Goal: Check status: Check status

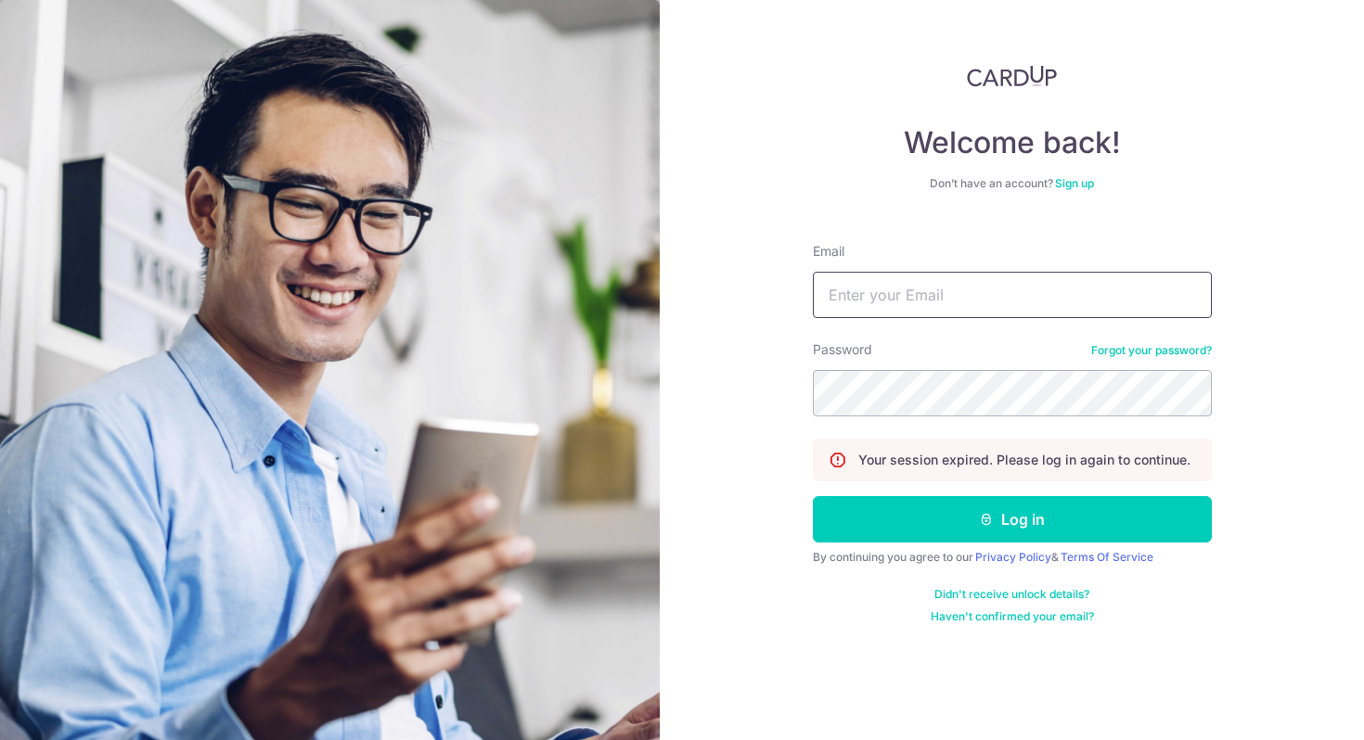
click at [932, 285] on input "Email" at bounding box center [1012, 295] width 399 height 46
type input "[PERSON_NAME][EMAIL_ADDRESS][DOMAIN_NAME]"
click at [813, 496] on button "Log in" at bounding box center [1012, 519] width 399 height 46
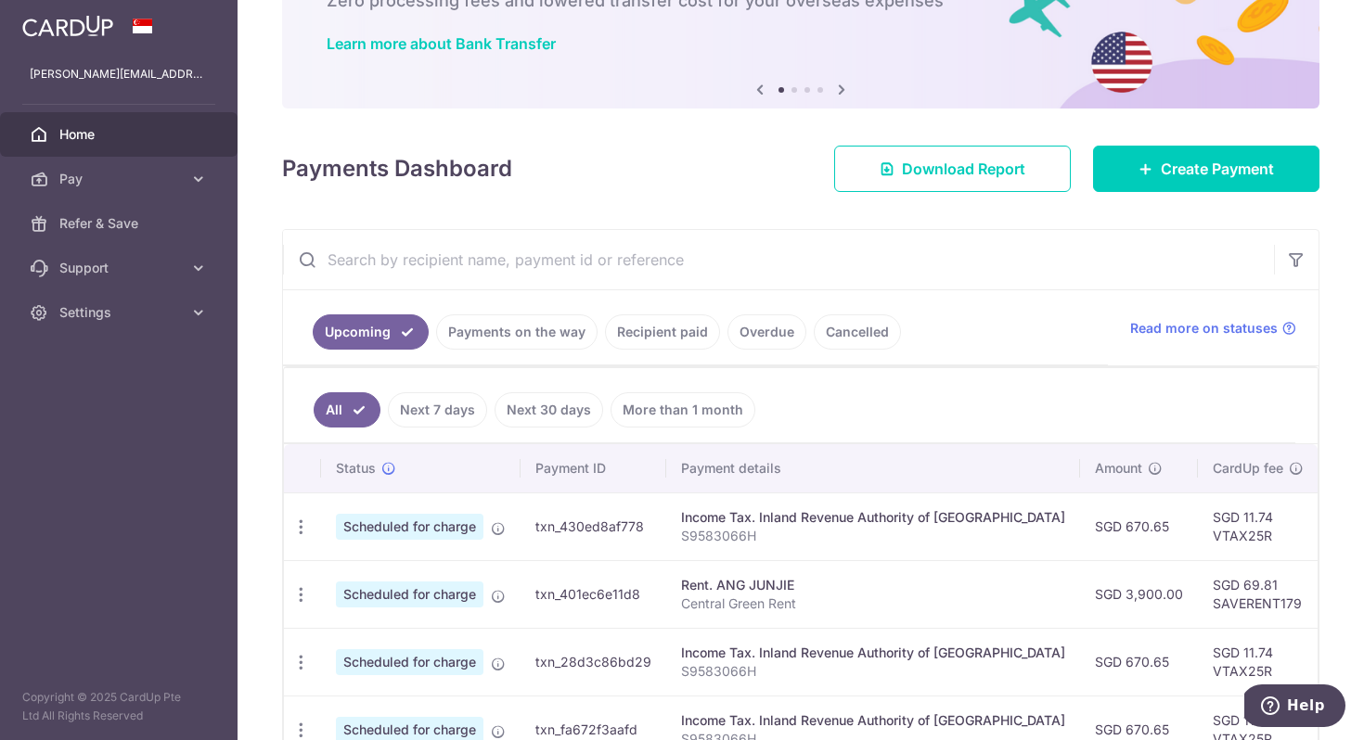
scroll to position [130, 0]
click at [506, 327] on link "Payments on the way" at bounding box center [516, 331] width 161 height 35
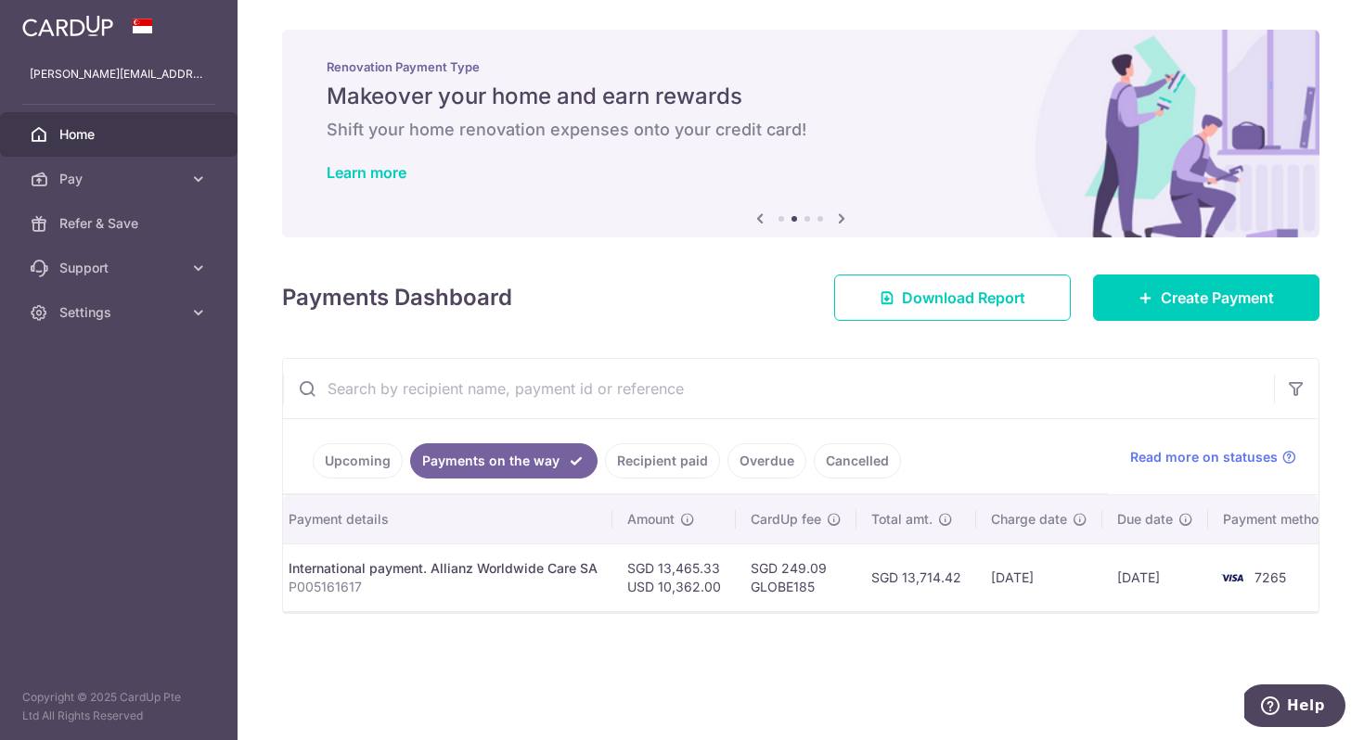
scroll to position [0, 0]
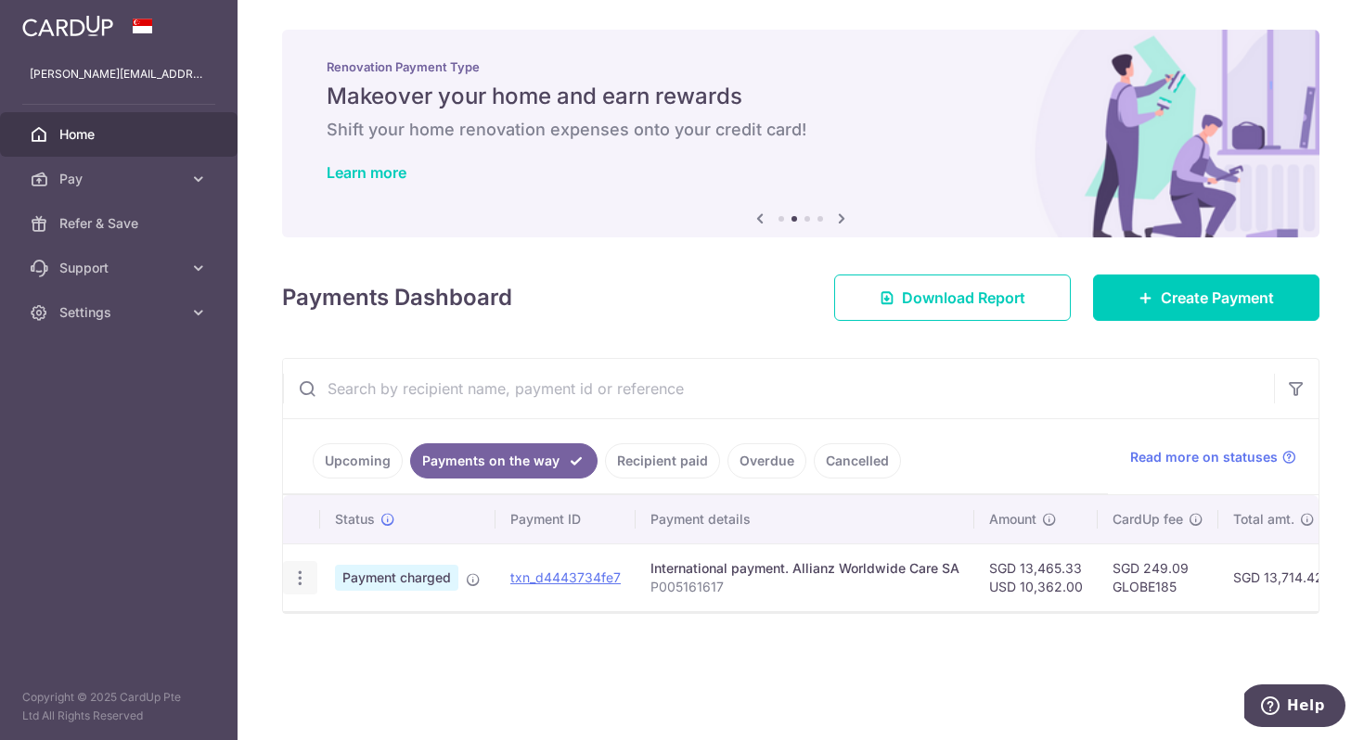
click at [302, 577] on icon "button" at bounding box center [299, 578] width 19 height 19
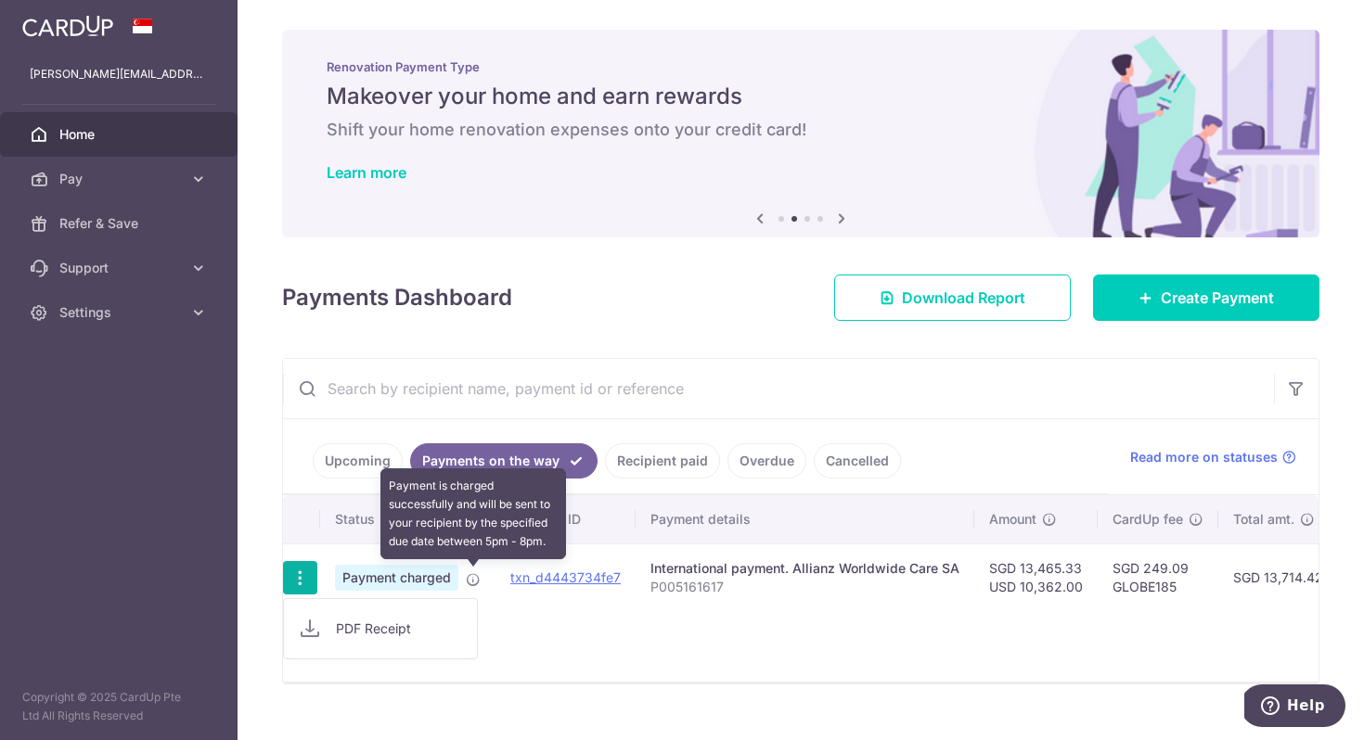
click at [478, 575] on icon at bounding box center [473, 580] width 15 height 15
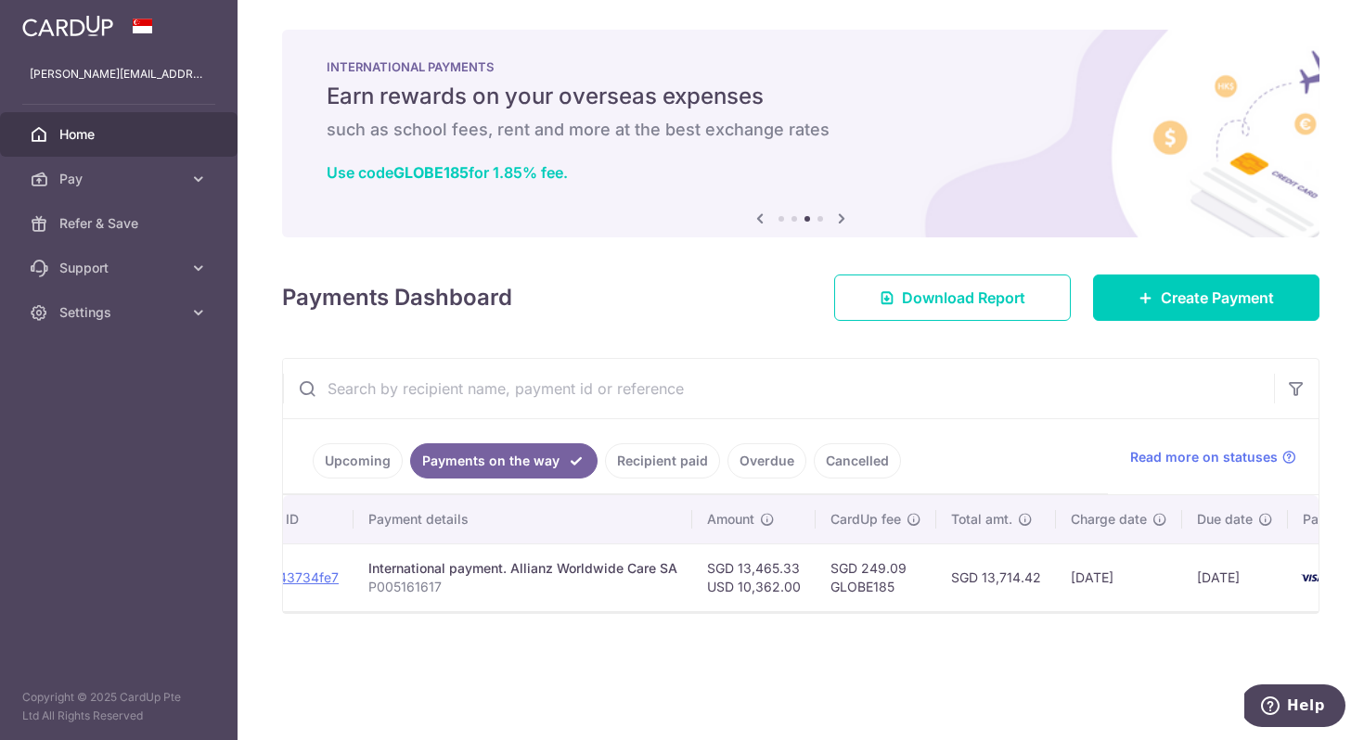
scroll to position [0, 380]
